Goal: Information Seeking & Learning: Compare options

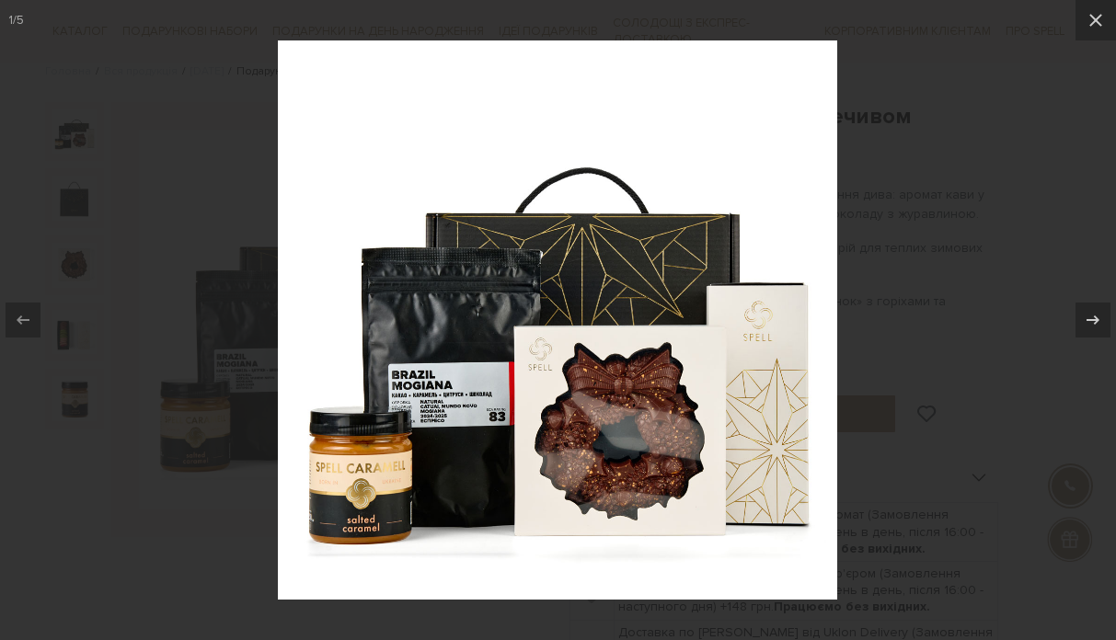
click at [899, 337] on div at bounding box center [558, 320] width 1116 height 640
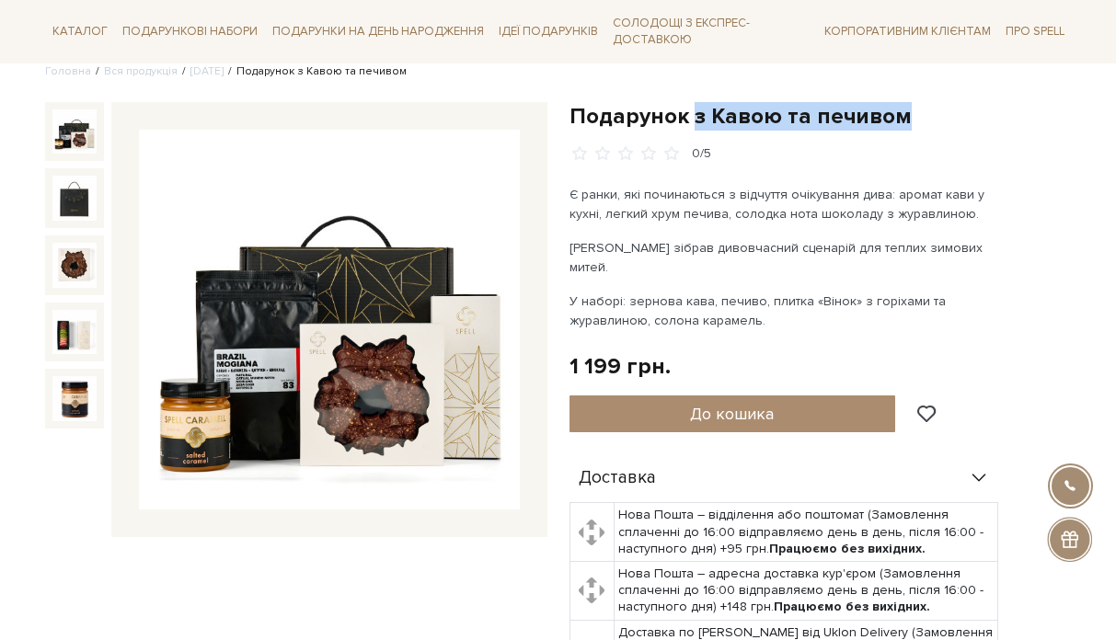
drag, startPoint x: 692, startPoint y: 119, endPoint x: 904, endPoint y: 124, distance: 212.6
click at [904, 124] on h1 "Подарунок з Кавою та печивом" at bounding box center [820, 116] width 502 height 29
copy h1 "з Кавою та печивом"
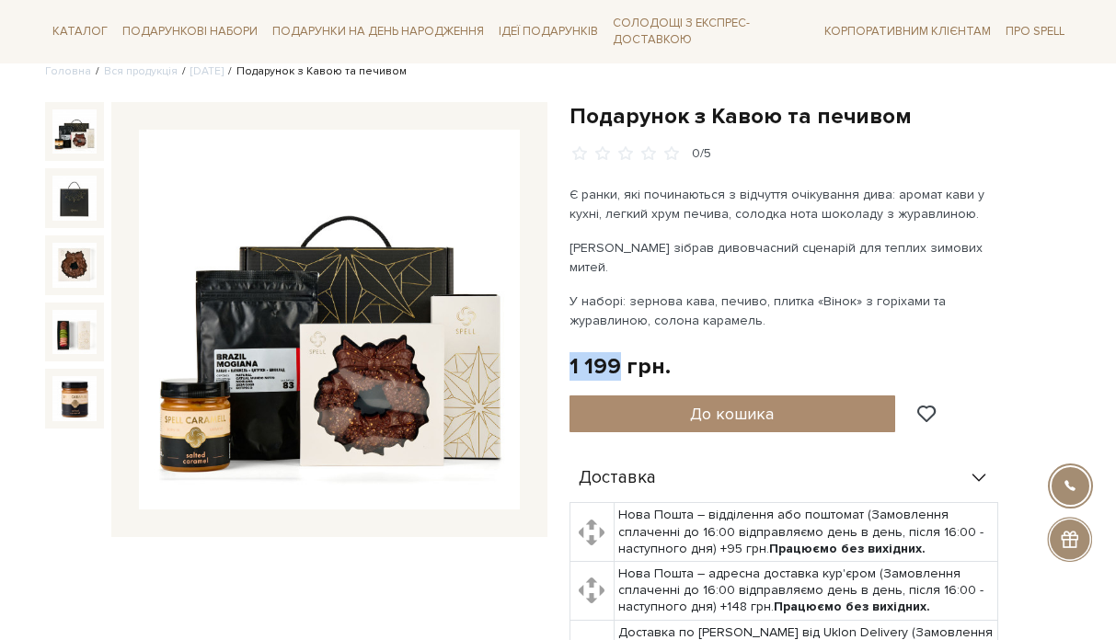
drag, startPoint x: 620, startPoint y: 344, endPoint x: 561, endPoint y: 344, distance: 58.9
click at [561, 344] on div "Подарунок з Кавою та печивом 0/5 Є ранки, які починаються з відчуття очікування…" at bounding box center [820, 501] width 524 height 798
copy div "1 199"
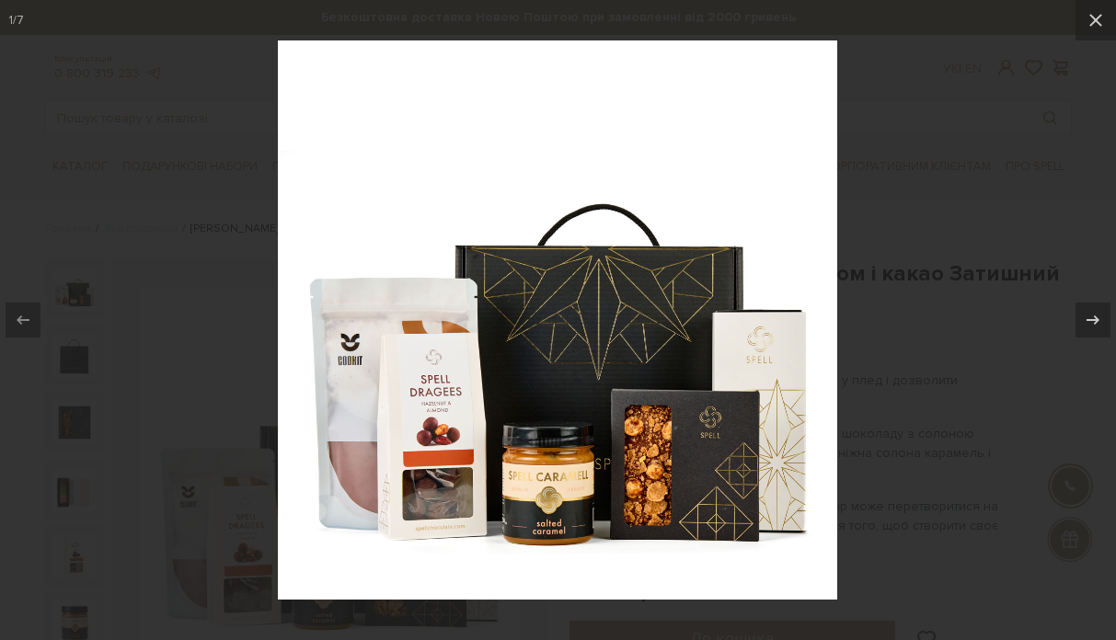
click at [905, 300] on div at bounding box center [558, 320] width 1116 height 640
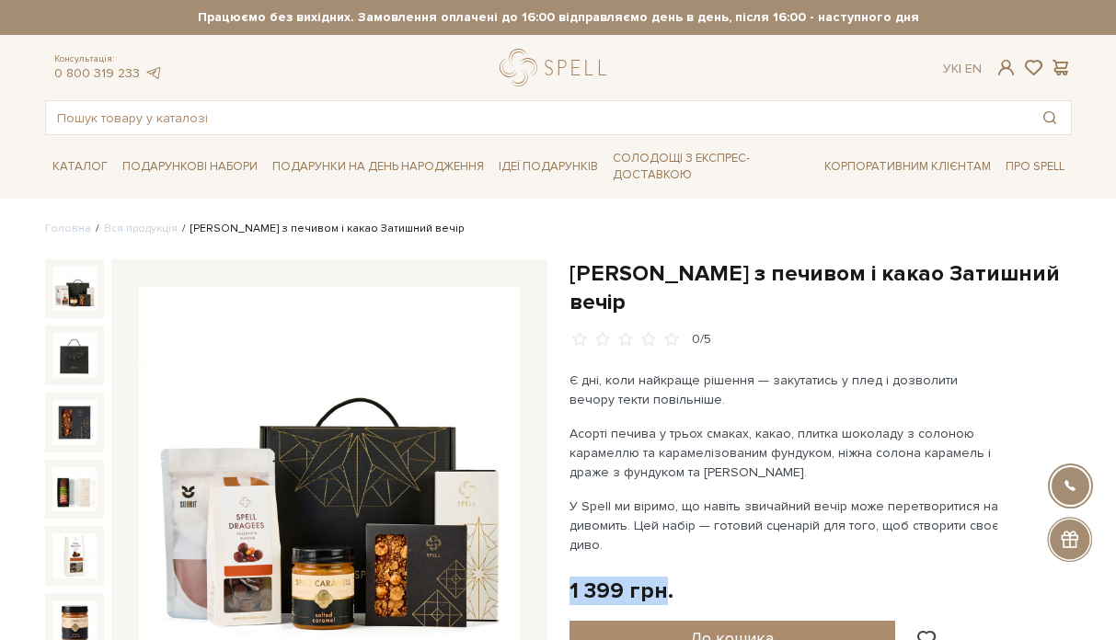
drag, startPoint x: 666, startPoint y: 560, endPoint x: 574, endPoint y: 542, distance: 93.8
copy div "1 399 грн"
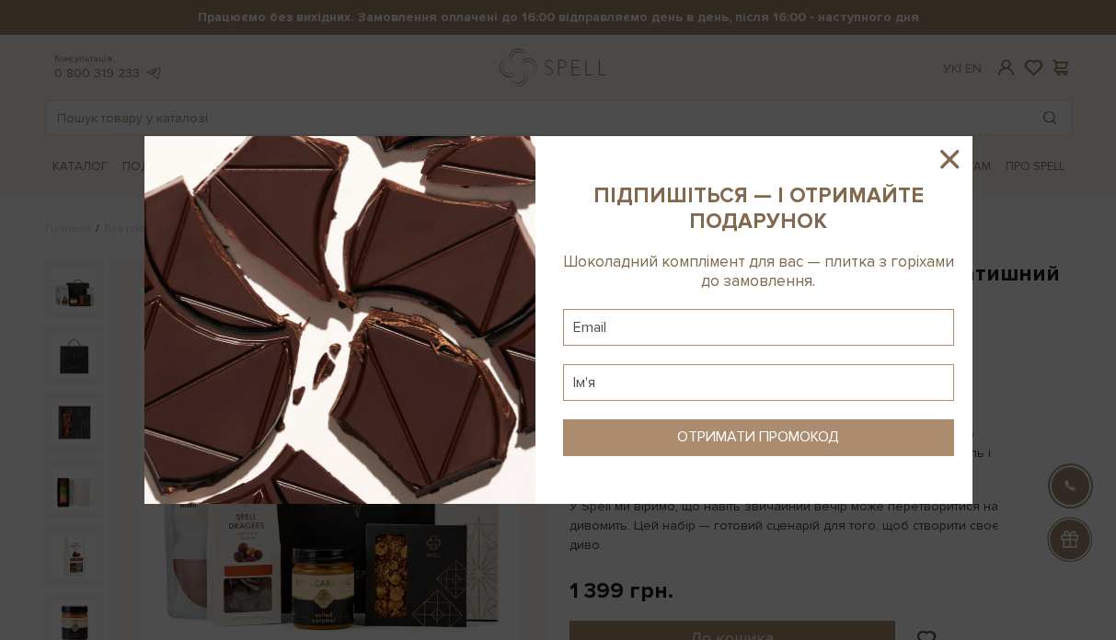
click at [952, 155] on icon at bounding box center [949, 159] width 18 height 18
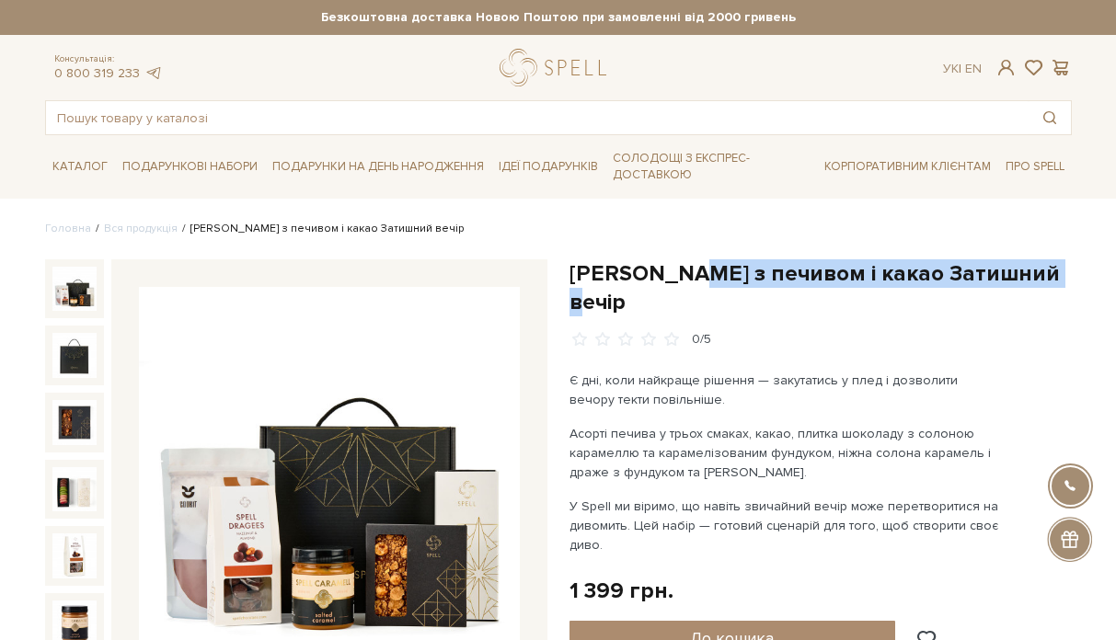
drag, startPoint x: 690, startPoint y: 274, endPoint x: 1050, endPoint y: 272, distance: 359.7
click at [1050, 272] on h1 "[PERSON_NAME] з печивом і какао Затишний вечір" at bounding box center [820, 287] width 502 height 57
copy h1 "з печивом і какао Затишний вечір"
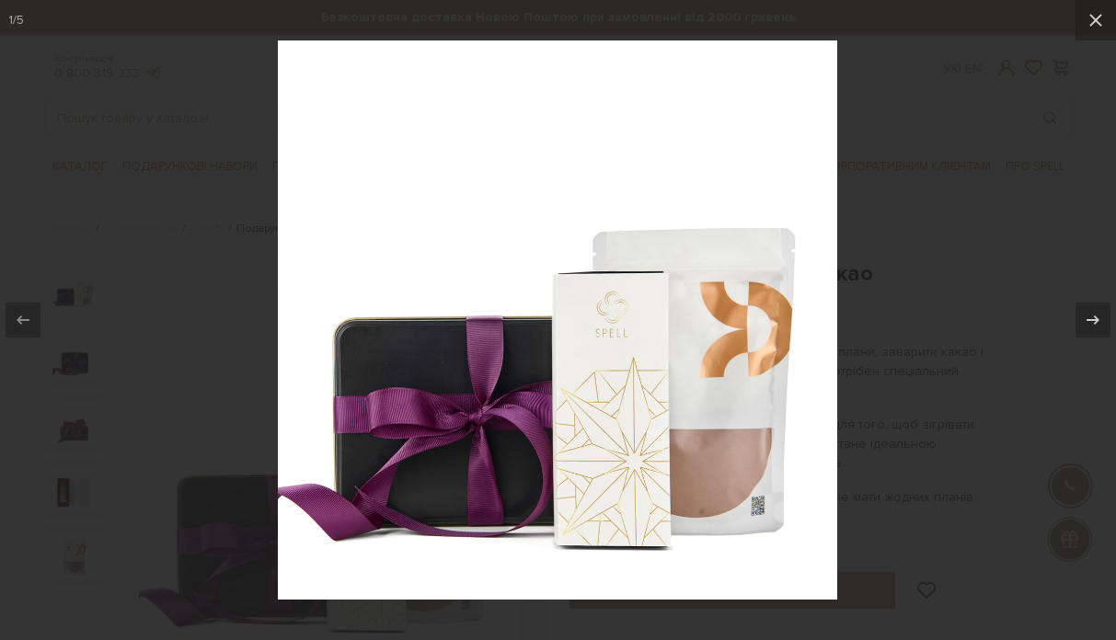
click at [895, 337] on div at bounding box center [558, 320] width 1116 height 640
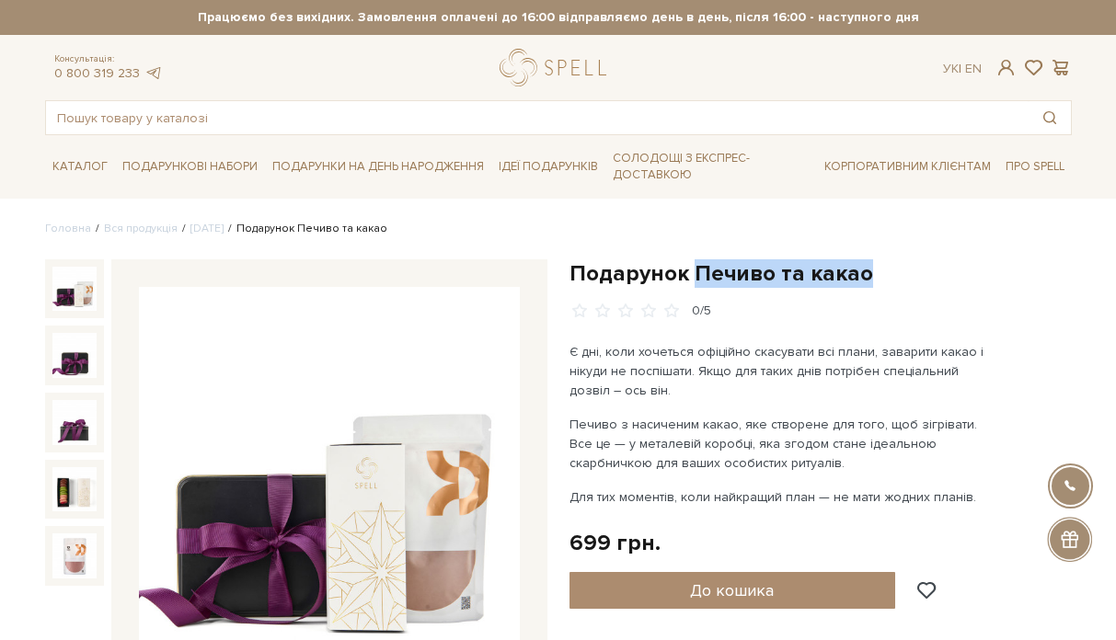
drag, startPoint x: 692, startPoint y: 273, endPoint x: 858, endPoint y: 273, distance: 166.5
click at [858, 273] on h1 "Подарунок Печиво та какао" at bounding box center [820, 273] width 502 height 29
copy h1 "Печиво та какао"
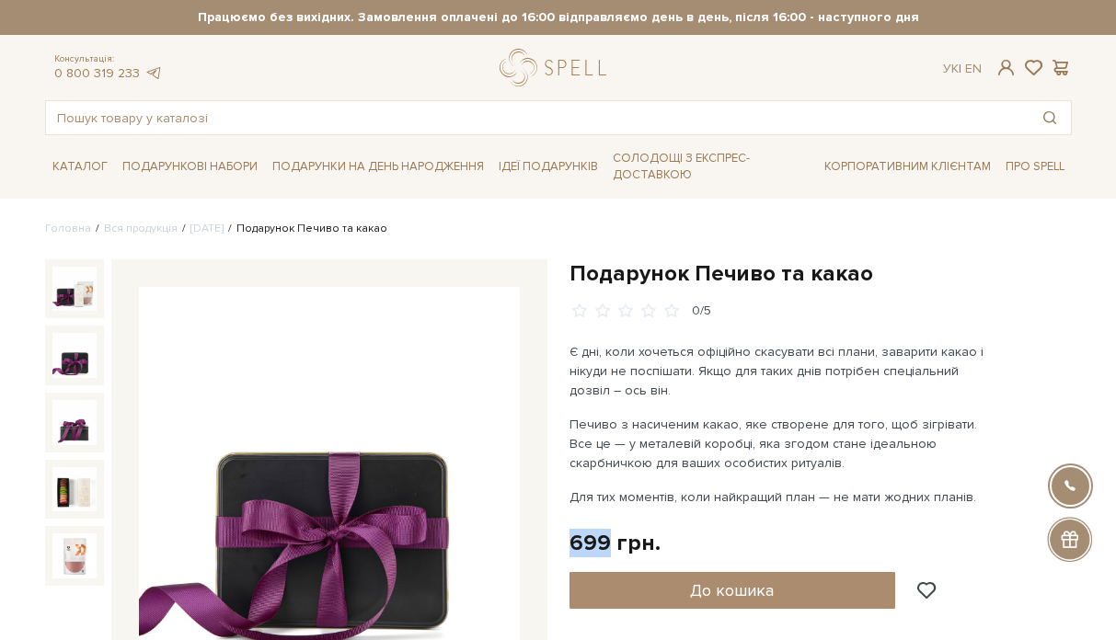
drag, startPoint x: 604, startPoint y: 539, endPoint x: 562, endPoint y: 539, distance: 42.3
copy div "699"
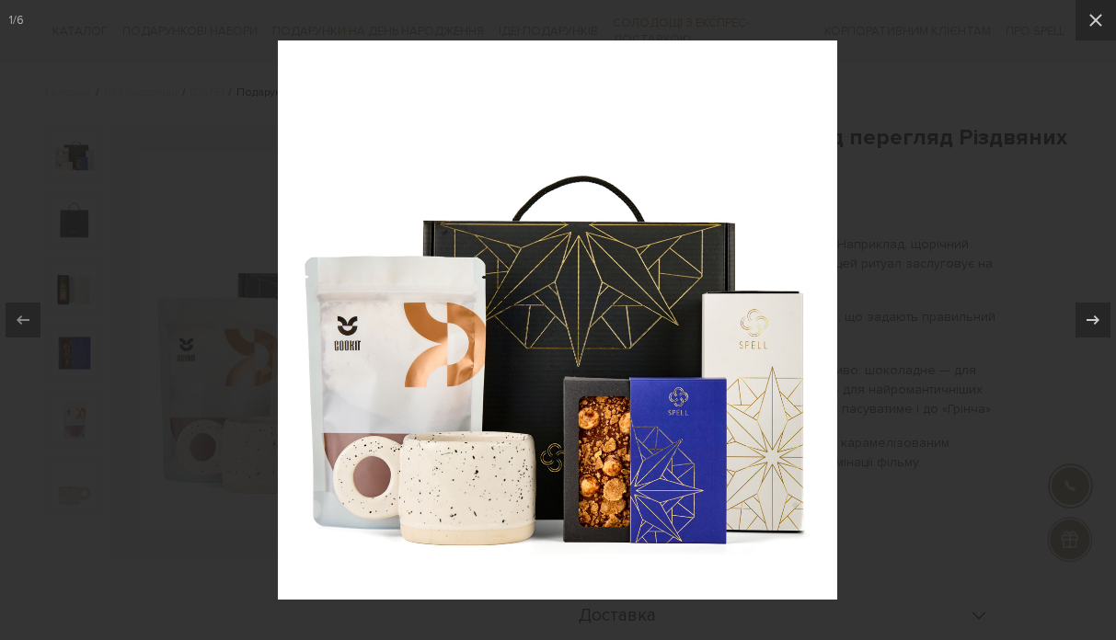
click at [894, 396] on div at bounding box center [558, 320] width 1116 height 640
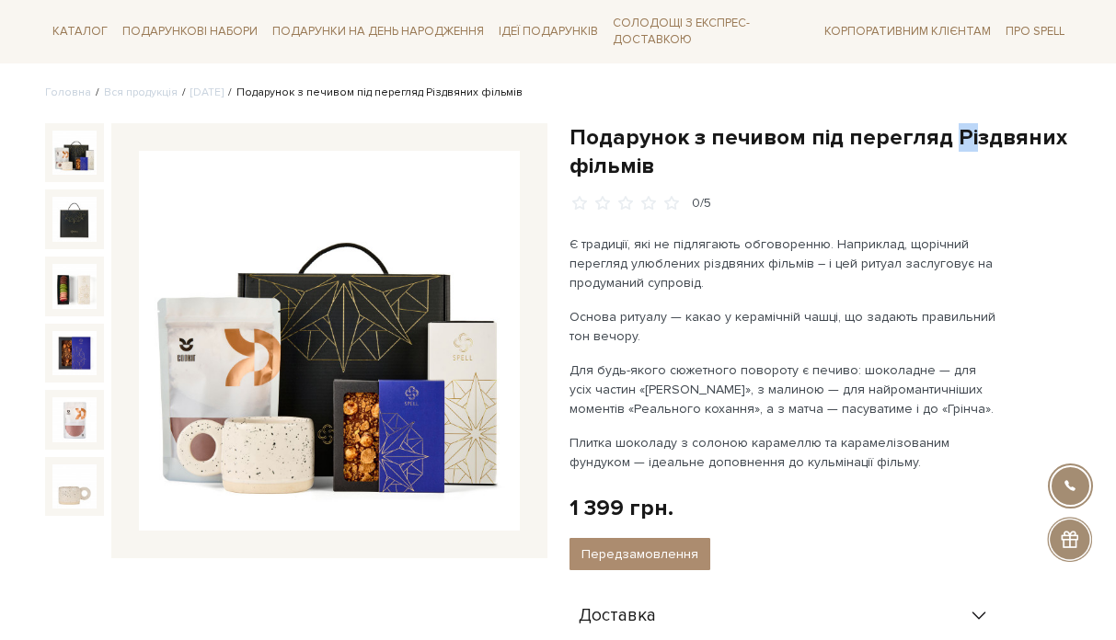
drag, startPoint x: 948, startPoint y: 136, endPoint x: 966, endPoint y: 151, distance: 22.8
click at [966, 151] on h1 "Подарунок з печивом під перегляд Різдвяних фільмів" at bounding box center [820, 151] width 502 height 57
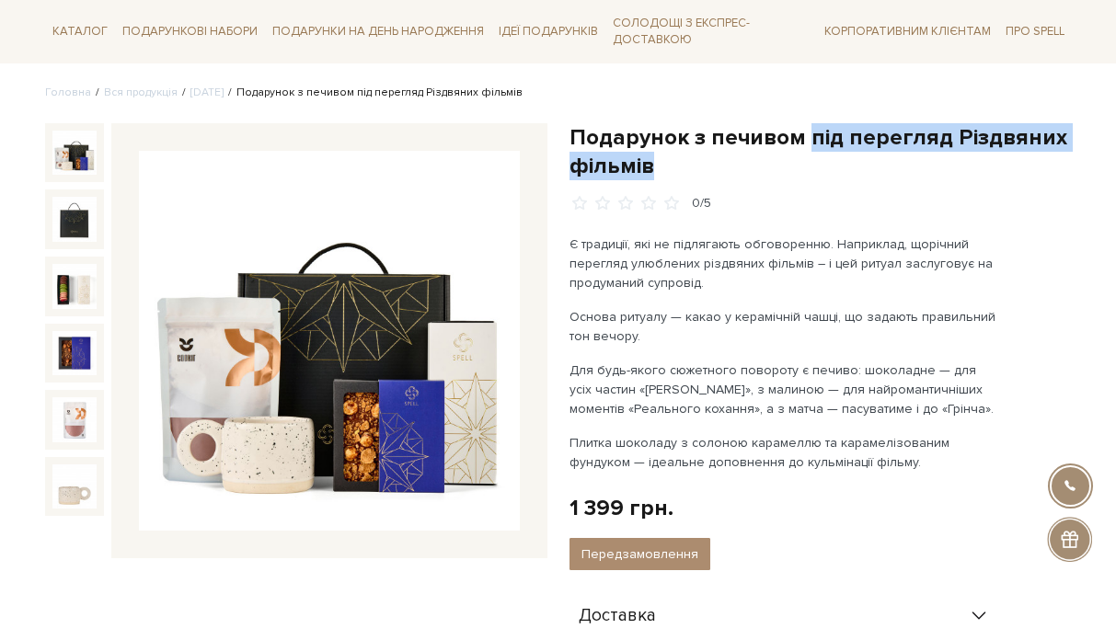
drag, startPoint x: 804, startPoint y: 137, endPoint x: 650, endPoint y: 161, distance: 155.5
click at [650, 161] on h1 "Подарунок з печивом під перегляд Різдвяних фільмів" at bounding box center [820, 151] width 502 height 57
copy h1 "під перегляд Різдвяних фільмів"
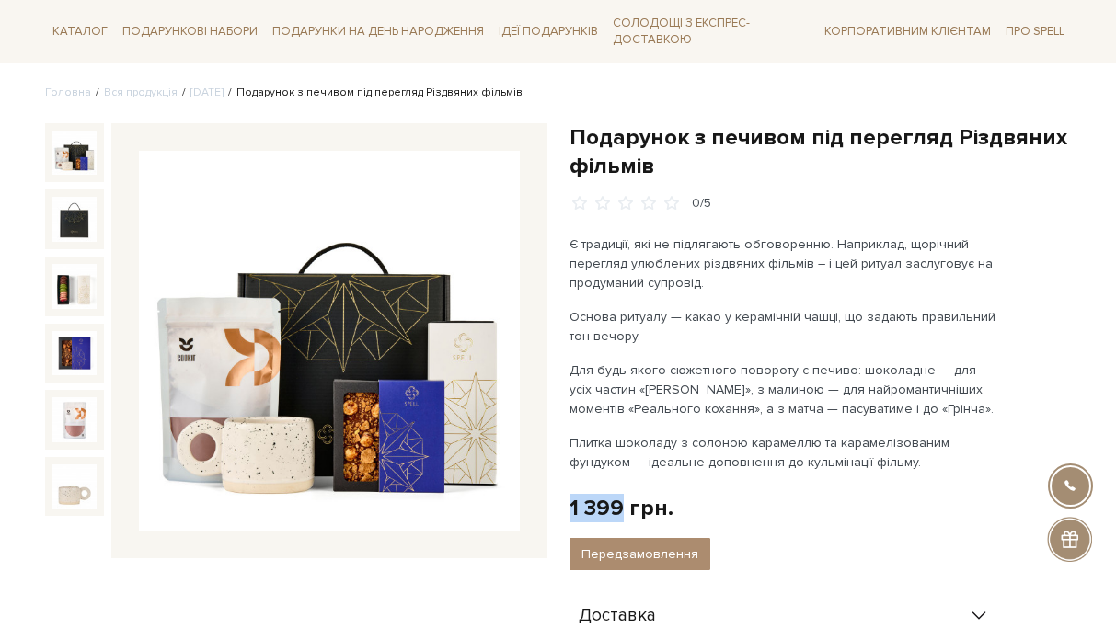
drag, startPoint x: 619, startPoint y: 499, endPoint x: 565, endPoint y: 499, distance: 54.3
click at [565, 499] on div "Подарунок з печивом під перегляд Різдвяних фільмів 0/5 Є традиції, які не підля…" at bounding box center [820, 572] width 524 height 898
copy div "1 399"
